Goal: Information Seeking & Learning: Learn about a topic

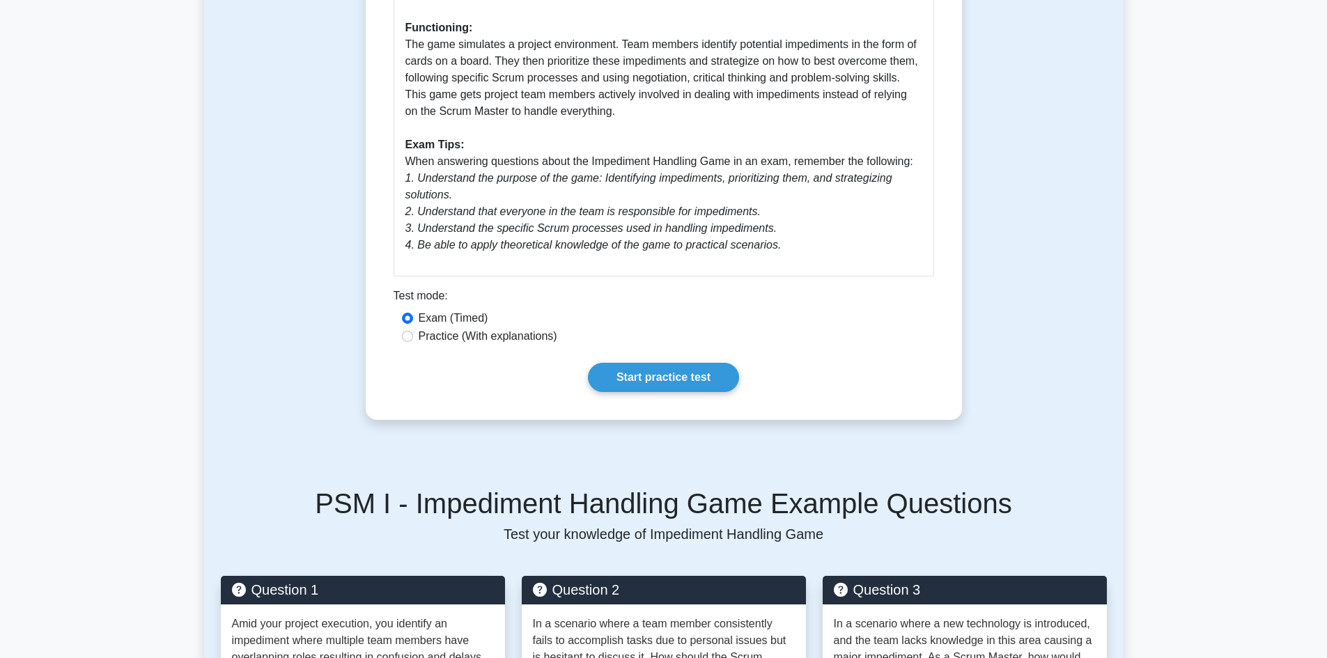
scroll to position [561, 0]
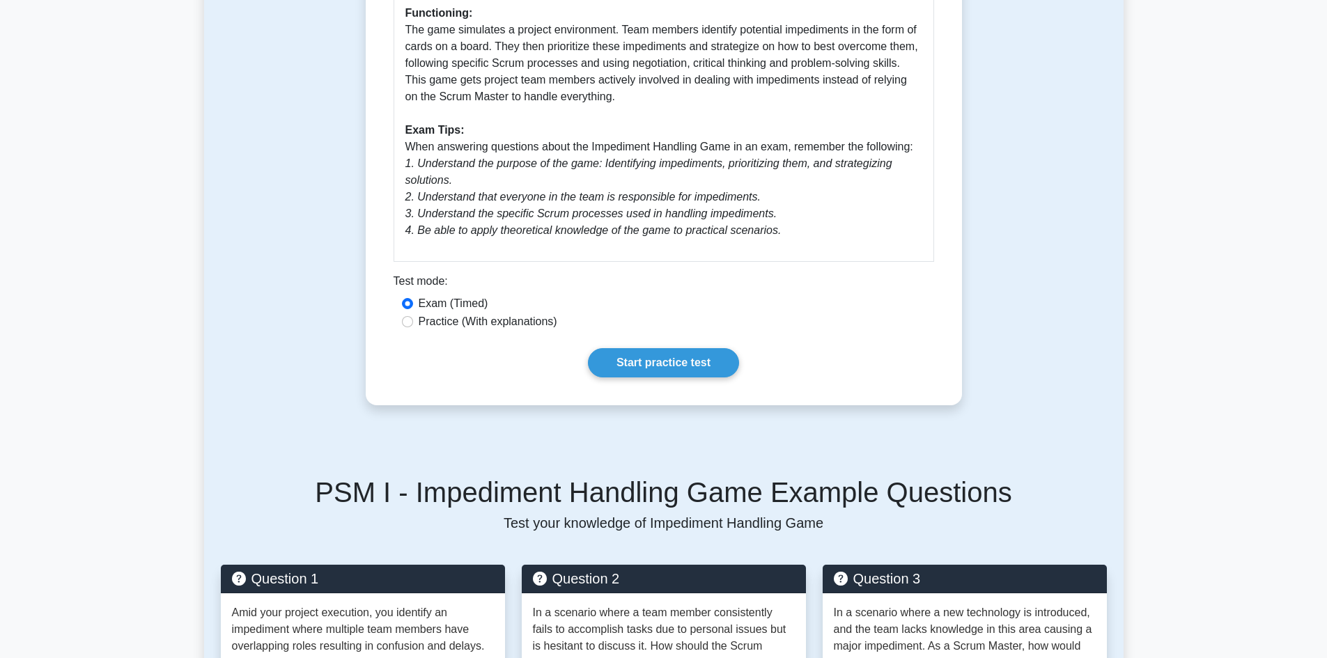
click at [414, 330] on div "Practice (With explanations)" at bounding box center [664, 321] width 524 height 17
click at [408, 327] on input "Practice (With explanations)" at bounding box center [407, 321] width 11 height 11
radio input "true"
click at [719, 377] on link "Start practice test" at bounding box center [663, 362] width 151 height 29
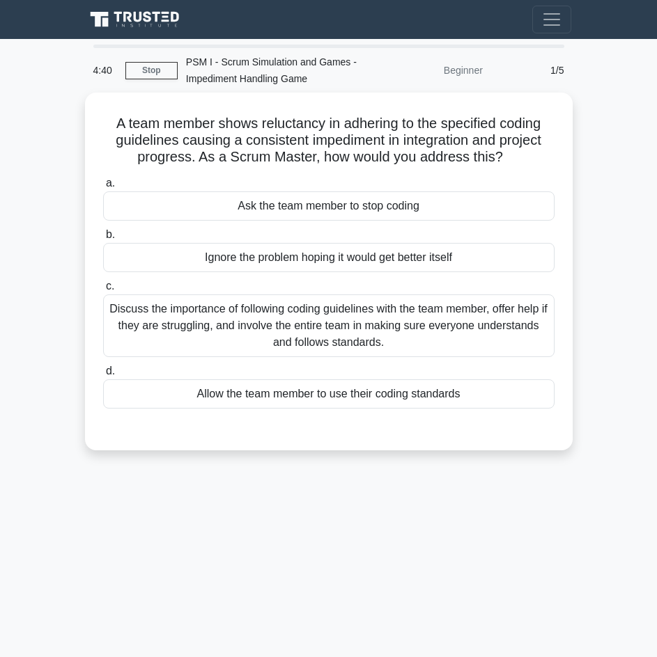
drag, startPoint x: 506, startPoint y: 153, endPoint x: 84, endPoint y: 111, distance: 424.0
click at [84, 111] on div "A team member shows reluctancy in adhering to the specified coding guidelines c…" at bounding box center [328, 280] width 501 height 375
copy h5 "A team member shows reluctancy in adhering to the specified coding guidelines c…"
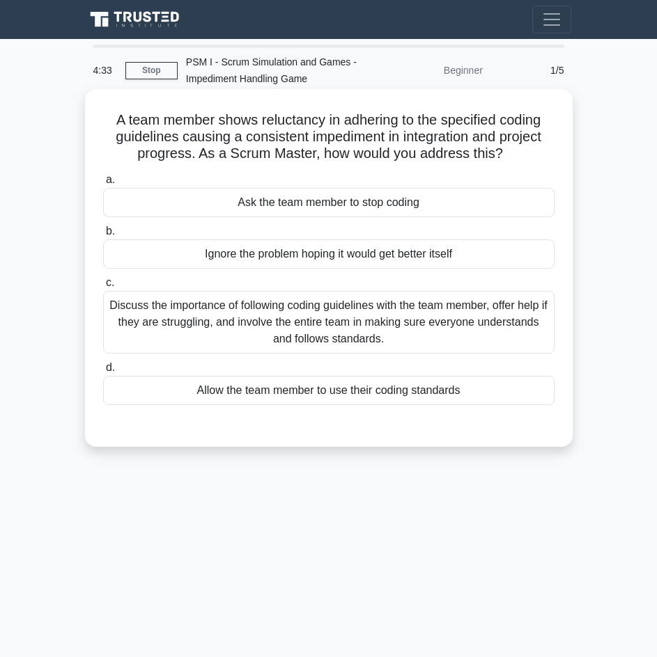
click at [416, 205] on div "Ask the team member to stop coding" at bounding box center [328, 202] width 451 height 29
click at [103, 185] on input "a. Ask the team member to stop coding" at bounding box center [103, 179] width 0 height 9
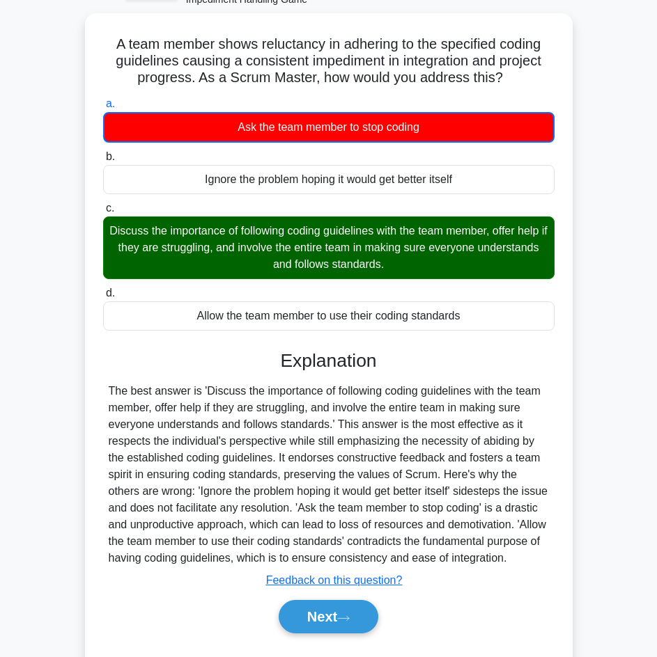
scroll to position [113, 0]
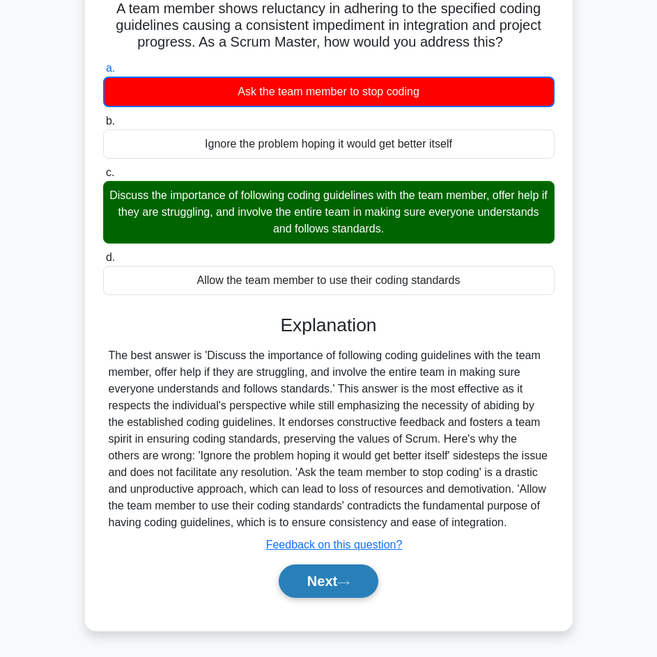
click at [311, 578] on button "Next" at bounding box center [329, 581] width 100 height 33
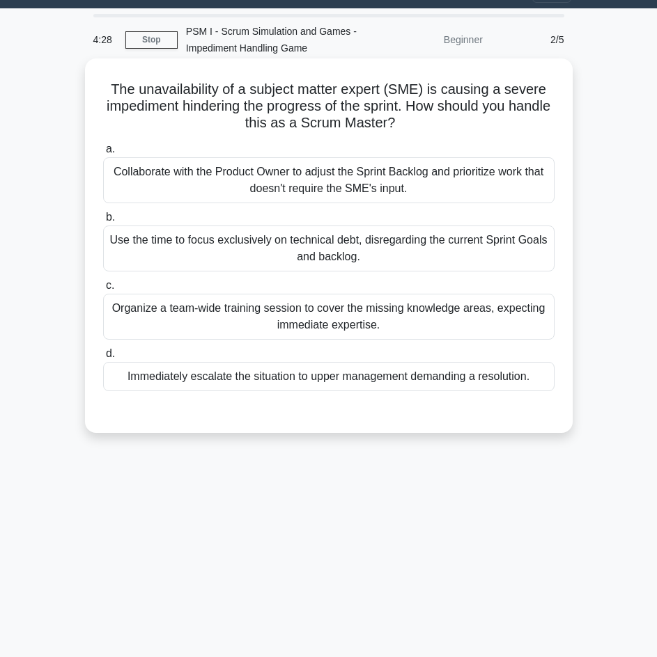
scroll to position [0, 0]
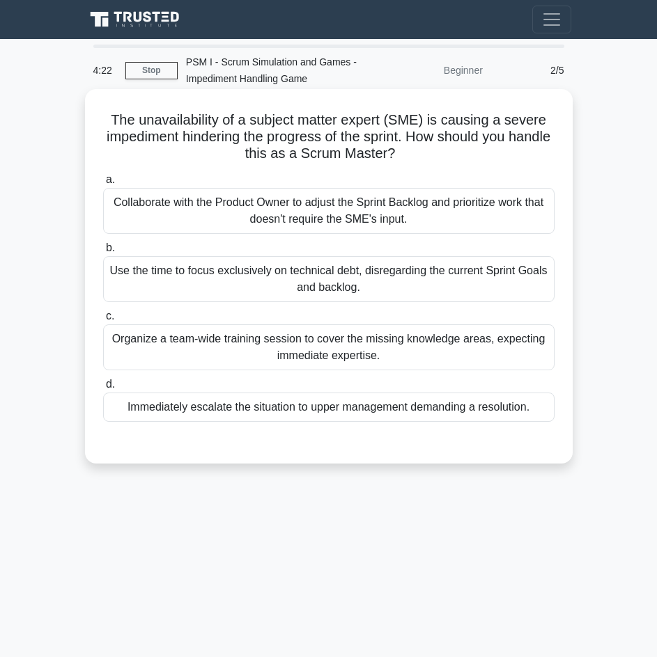
drag, startPoint x: 432, startPoint y: 156, endPoint x: 109, endPoint y: 127, distance: 325.1
click at [109, 127] on h5 "The unavailability of a subject matter expert (SME) is causing a severe impedim…" at bounding box center [329, 137] width 454 height 52
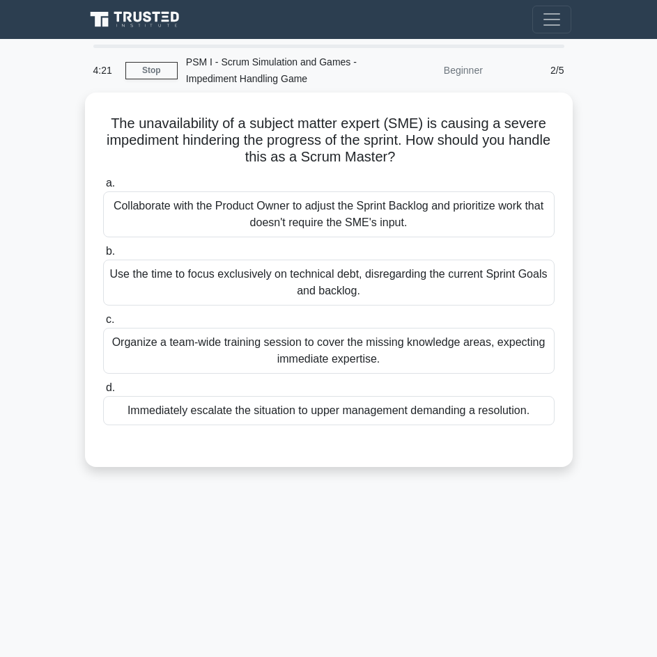
copy h5 "The unavailability of a subject matter expert (SME) is causing a severe impedim…"
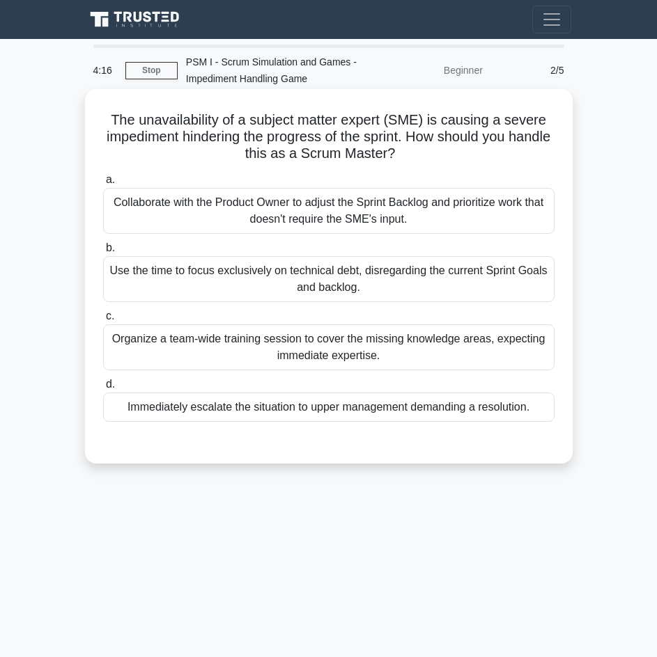
click at [331, 239] on div "a. Collaborate with the Product Owner to adjust the Sprint Backlog and prioriti…" at bounding box center [329, 297] width 468 height 256
click at [331, 223] on div "Collaborate with the Product Owner to adjust the Sprint Backlog and prioritize …" at bounding box center [328, 211] width 451 height 46
click at [103, 185] on input "a. Collaborate with the Product Owner to adjust the Sprint Backlog and prioriti…" at bounding box center [103, 179] width 0 height 9
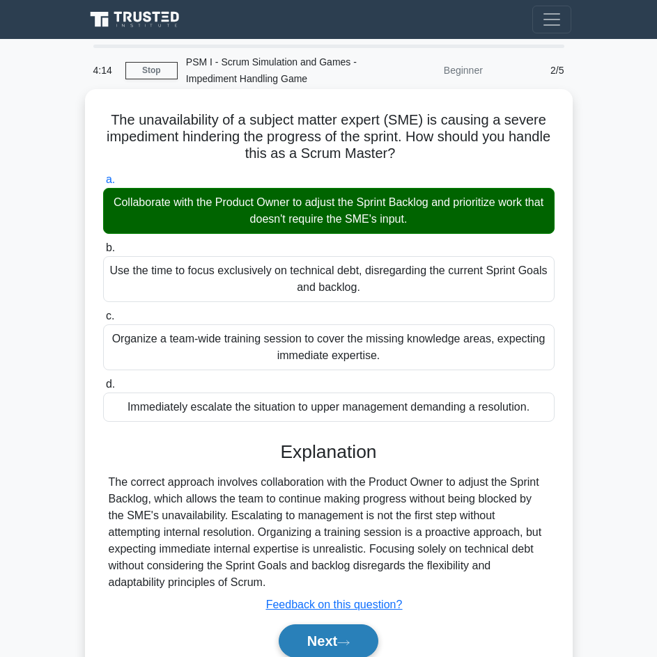
click at [306, 636] on button "Next" at bounding box center [329, 641] width 100 height 33
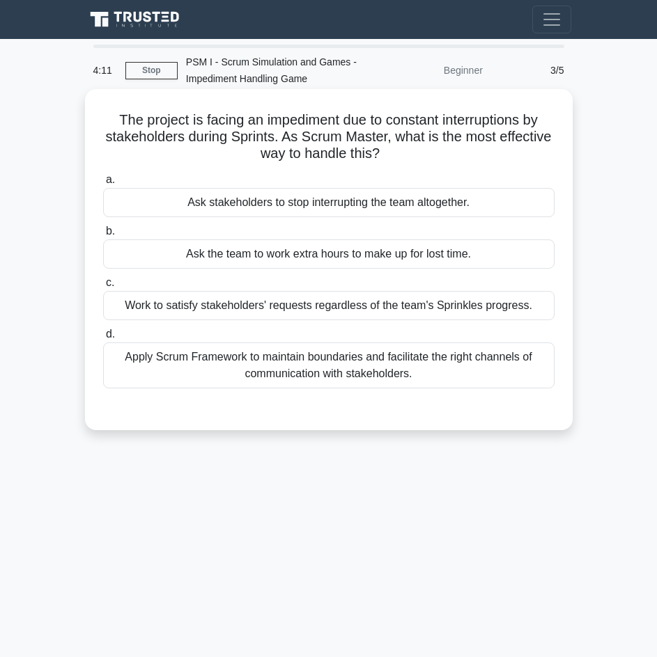
drag, startPoint x: 106, startPoint y: 118, endPoint x: 421, endPoint y: 154, distance: 317.4
click at [421, 154] on h5 "The project is facing an impediment due to constant interruptions by stakeholde…" at bounding box center [329, 137] width 454 height 52
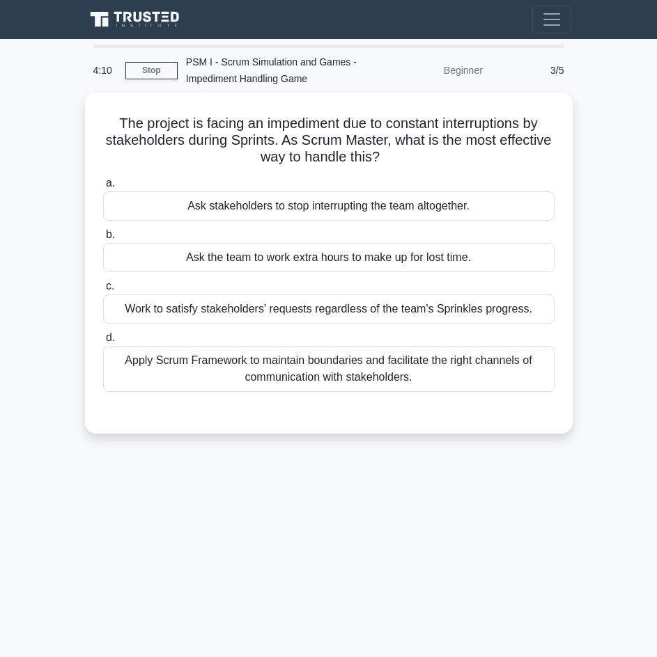
copy h5 "The project is facing an impediment due to constant interruptions by stakeholde…"
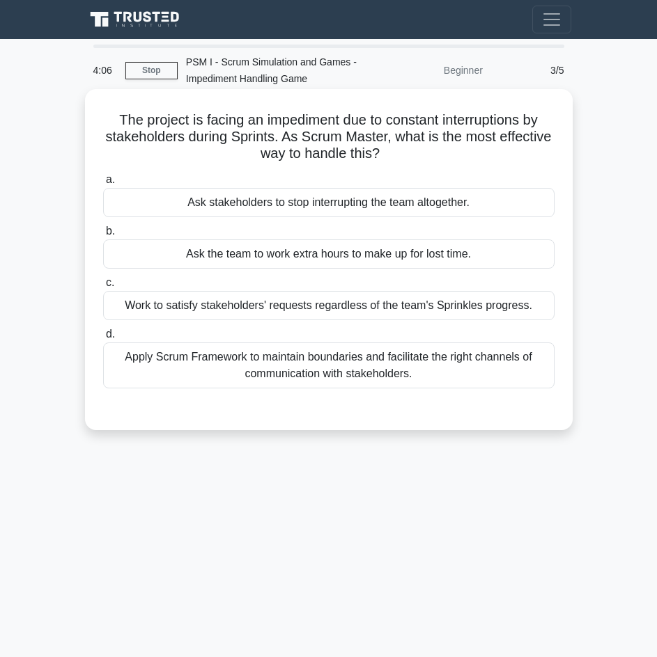
click at [380, 240] on div "Ask the team to work extra hours to make up for lost time." at bounding box center [328, 254] width 451 height 29
click at [103, 236] on input "b. Ask the team to work extra hours to make up for lost time." at bounding box center [103, 231] width 0 height 9
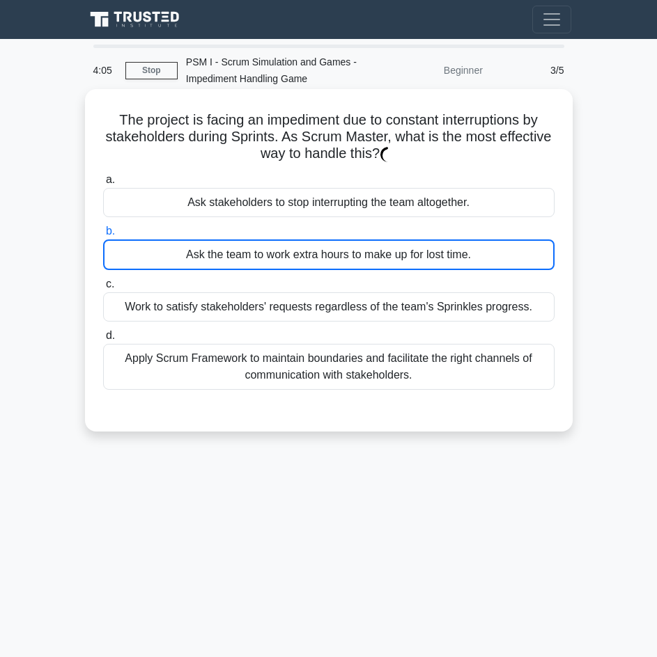
click at [375, 260] on div "Ask the team to work extra hours to make up for lost time." at bounding box center [328, 255] width 451 height 31
click at [103, 236] on input "b. Ask the team to work extra hours to make up for lost time." at bounding box center [103, 231] width 0 height 9
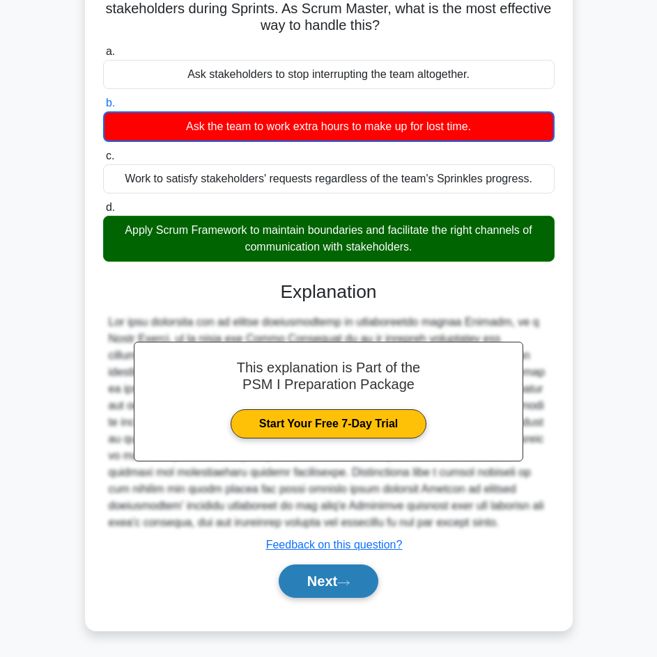
click at [362, 583] on button "Next" at bounding box center [329, 581] width 100 height 33
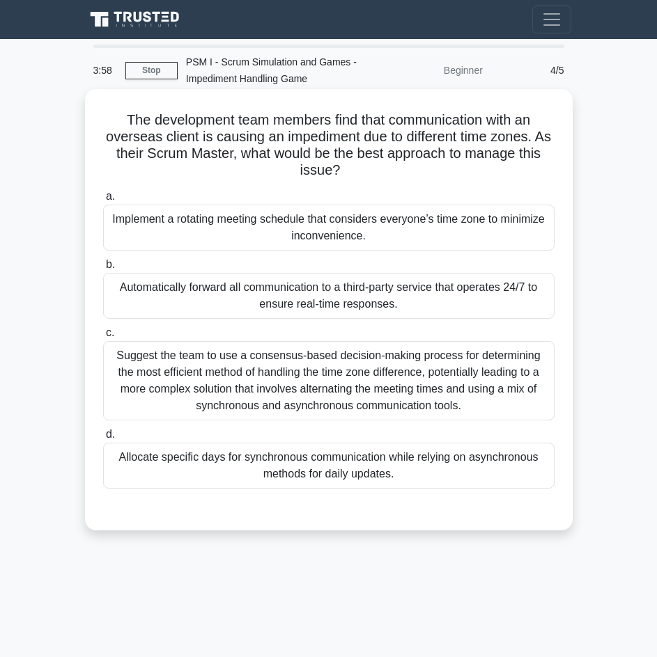
drag, startPoint x: 115, startPoint y: 116, endPoint x: 378, endPoint y: 170, distance: 268.8
click at [378, 170] on h5 "The development team members find that communication with an overseas client is…" at bounding box center [329, 145] width 454 height 68
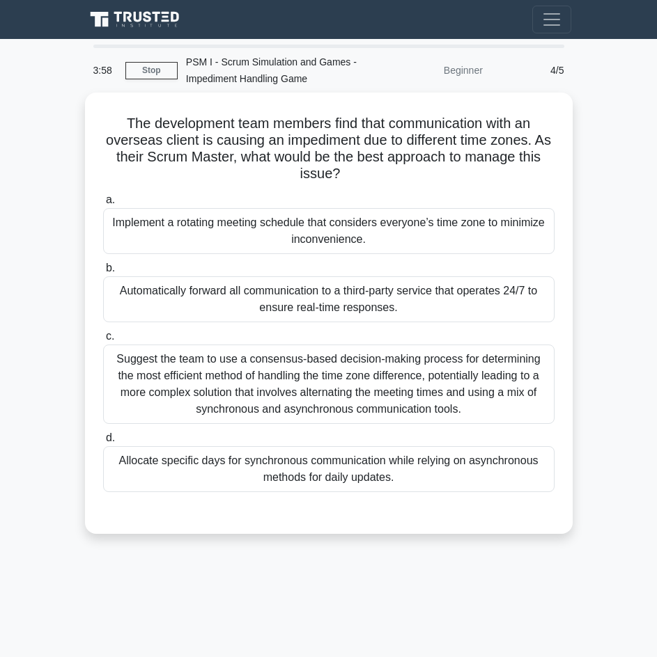
copy h5 "The development team members find that communication with an overseas client is…"
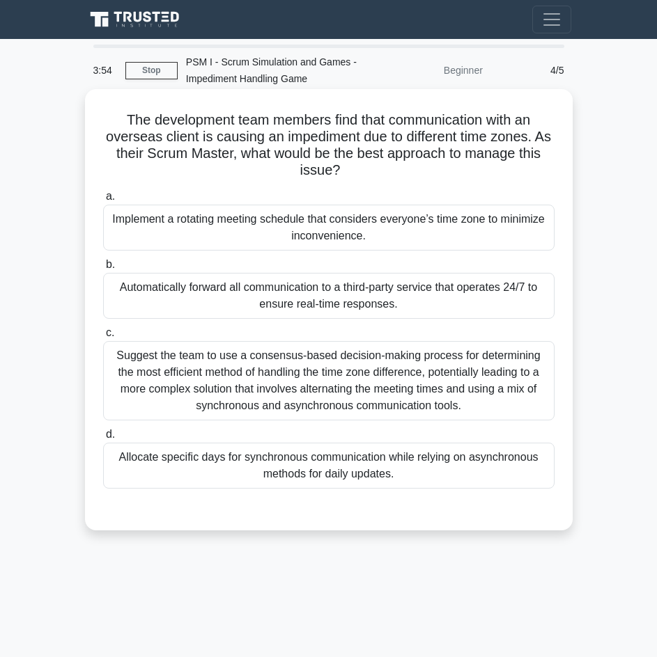
click at [311, 244] on div "Implement a rotating meeting schedule that considers everyone’s time zone to mi…" at bounding box center [328, 228] width 451 height 46
click at [103, 201] on input "a. Implement a rotating meeting schedule that considers everyone’s time zone to…" at bounding box center [103, 196] width 0 height 9
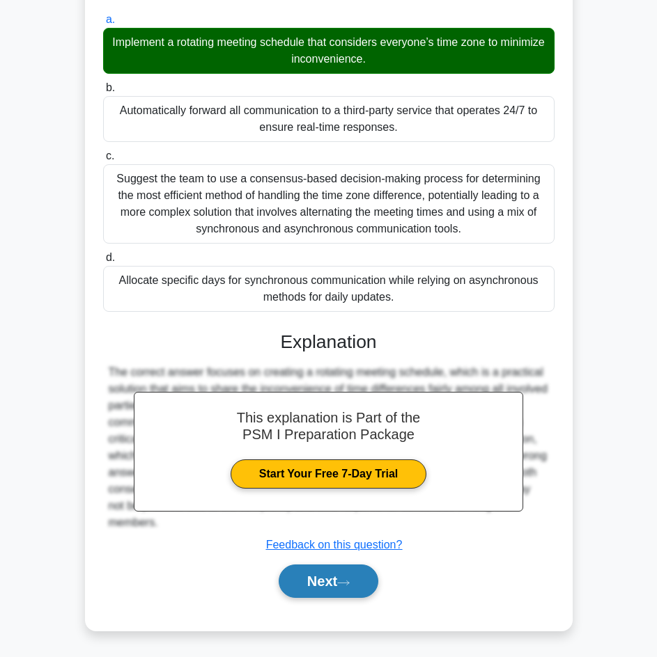
click at [336, 585] on button "Next" at bounding box center [329, 581] width 100 height 33
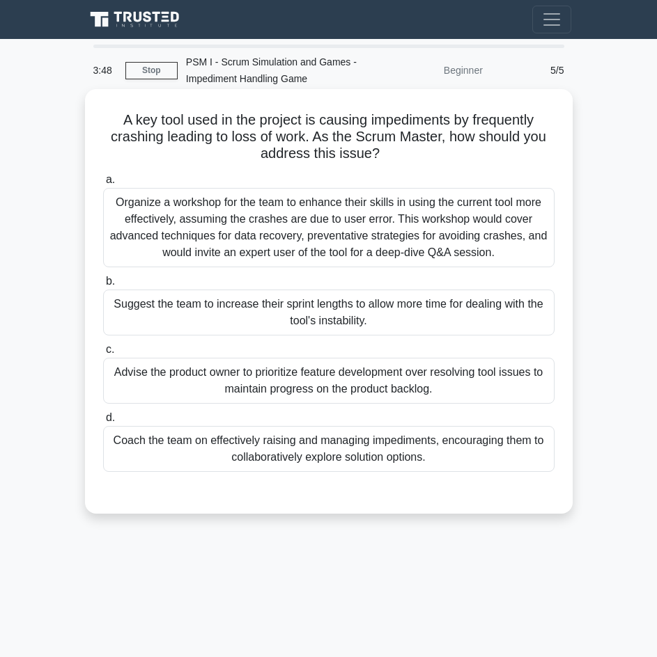
drag, startPoint x: 109, startPoint y: 118, endPoint x: 403, endPoint y: 156, distance: 297.0
click at [403, 156] on h5 "A key tool used in the project is causing impediments by frequently crashing le…" at bounding box center [329, 137] width 454 height 52
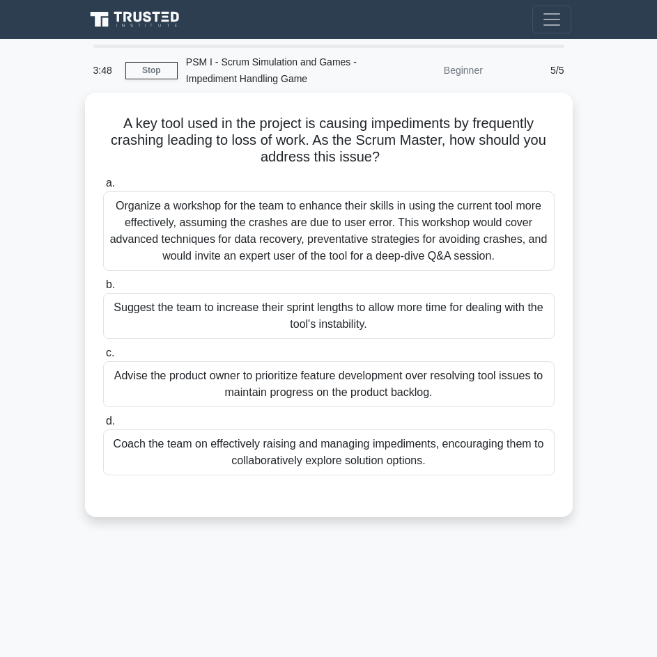
copy h5 "A key tool used in the project is causing impediments by frequently crashing le…"
